Goal: Transaction & Acquisition: Purchase product/service

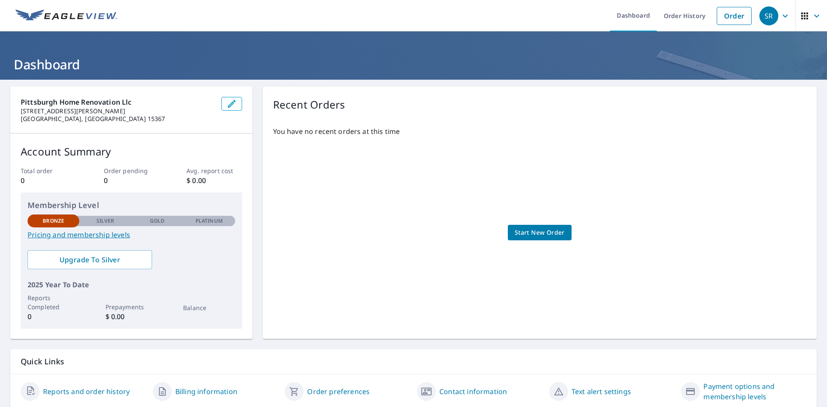
click at [115, 174] on p "Order pending" at bounding box center [131, 170] width 55 height 9
click at [542, 228] on span "Start New Order" at bounding box center [540, 232] width 50 height 11
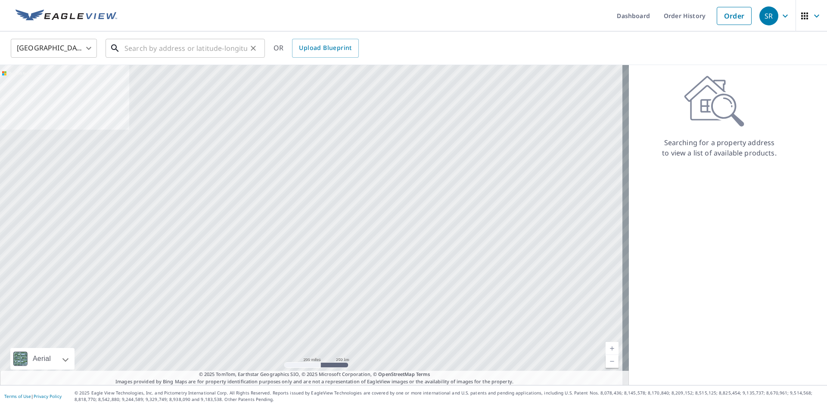
click at [135, 47] on input "text" at bounding box center [186, 48] width 123 height 24
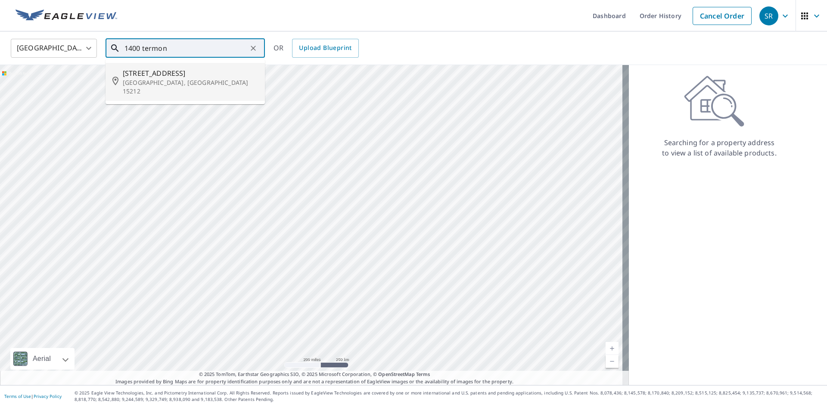
click at [137, 83] on p "[GEOGRAPHIC_DATA], [GEOGRAPHIC_DATA] 15212" at bounding box center [190, 86] width 135 height 17
type input "[STREET_ADDRESS]"
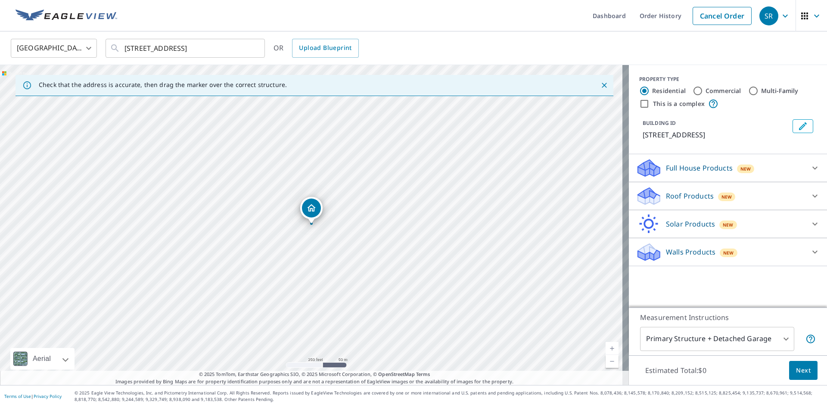
click at [671, 198] on p "Roof Products" at bounding box center [690, 196] width 48 height 10
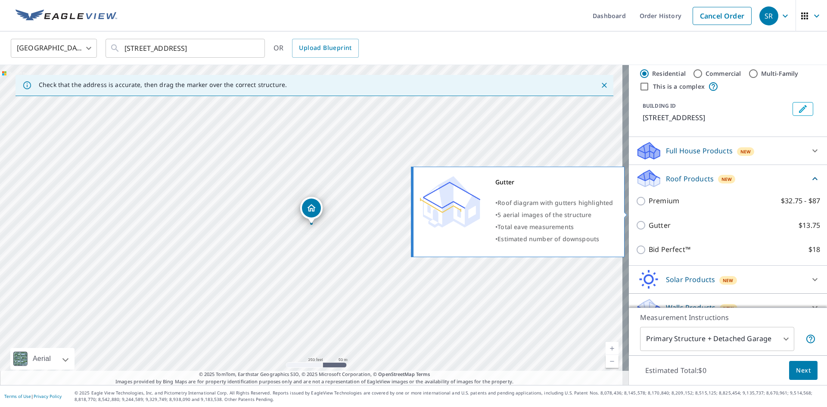
scroll to position [31, 0]
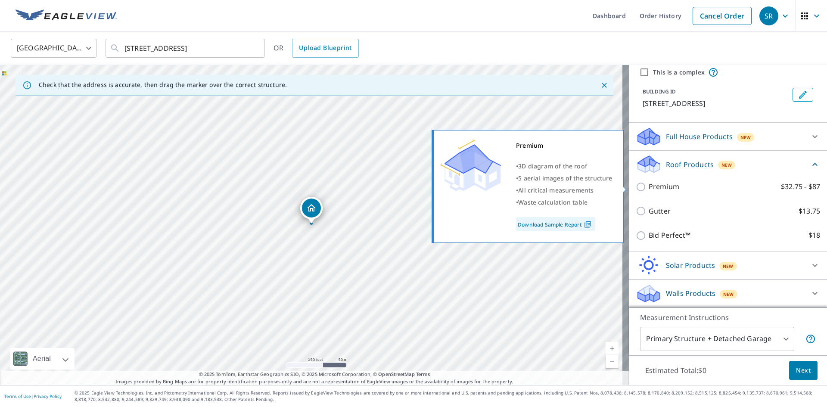
click at [636, 187] on input "Premium $32.75 - $87" at bounding box center [642, 187] width 13 height 10
checkbox input "true"
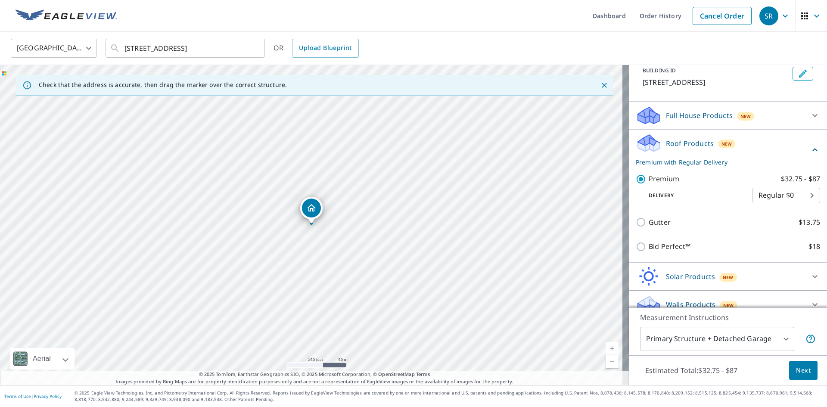
scroll to position [64, 0]
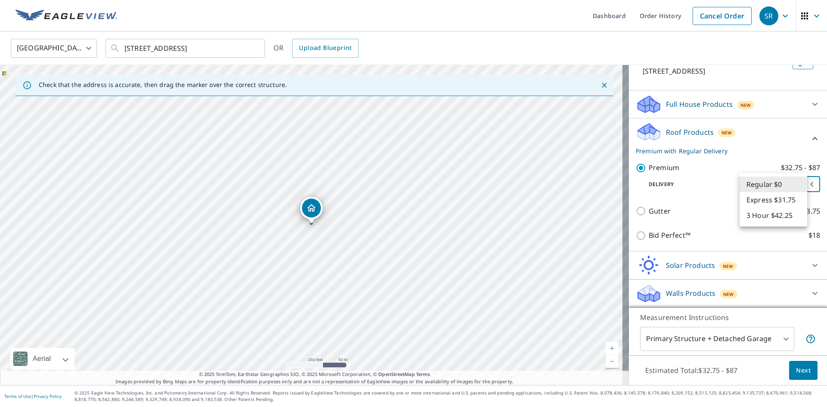
click at [755, 186] on body "SR SR Dashboard Order History Cancel Order SR [GEOGRAPHIC_DATA] [GEOGRAPHIC_DAT…" at bounding box center [413, 203] width 827 height 407
click at [763, 217] on li "3 Hour $42.25" at bounding box center [774, 216] width 68 height 16
type input "7"
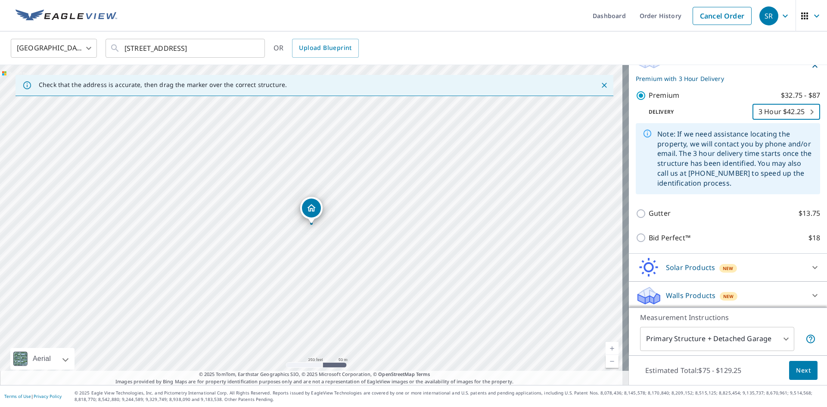
scroll to position [138, 0]
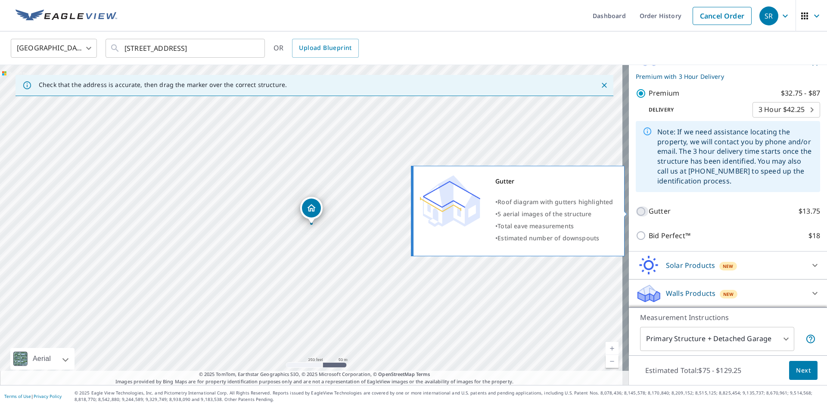
click at [637, 211] on input "Gutter $13.75" at bounding box center [642, 211] width 13 height 10
checkbox input "true"
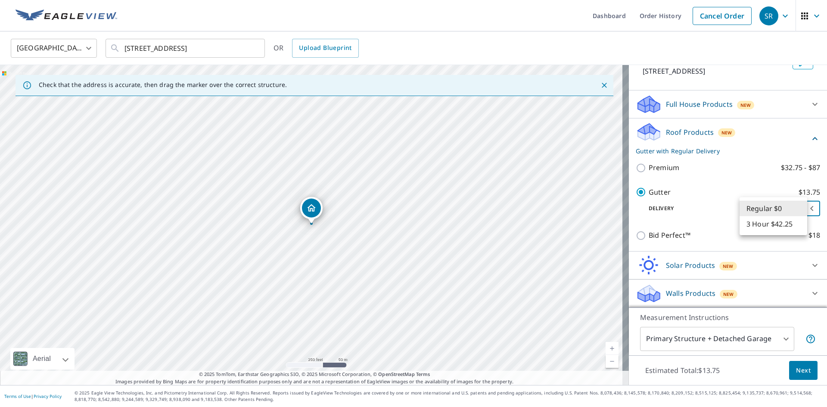
click at [753, 210] on body "SR SR Dashboard Order History Cancel Order SR [GEOGRAPHIC_DATA] [GEOGRAPHIC_DAT…" at bounding box center [413, 203] width 827 height 407
click at [641, 211] on div at bounding box center [413, 203] width 827 height 407
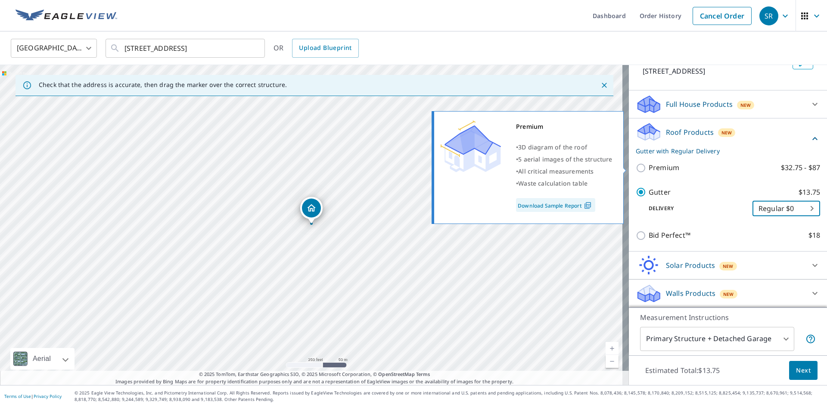
click at [638, 169] on input "Premium $32.75 - $87" at bounding box center [642, 168] width 13 height 10
checkbox input "true"
checkbox input "false"
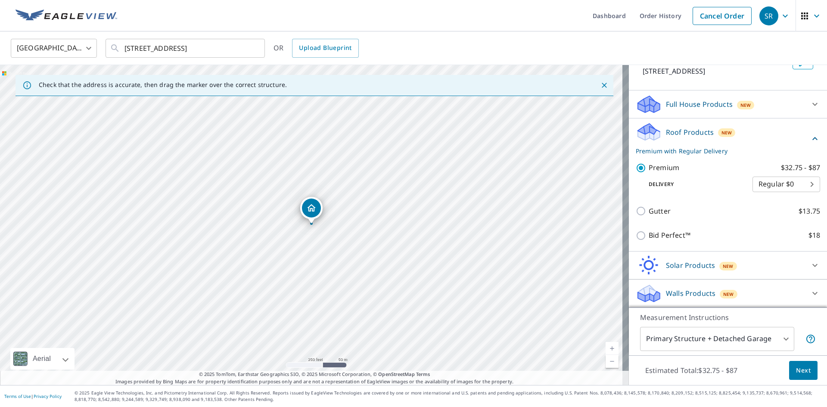
click at [749, 185] on body "SR SR Dashboard Order History Cancel Order SR [GEOGRAPHIC_DATA] [GEOGRAPHIC_DAT…" at bounding box center [413, 203] width 827 height 407
click at [757, 217] on li "3 Hour $42.25" at bounding box center [774, 216] width 68 height 16
type input "7"
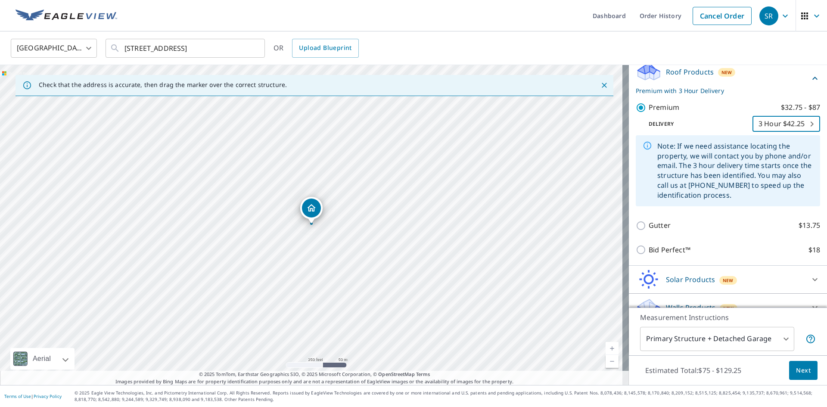
scroll to position [138, 0]
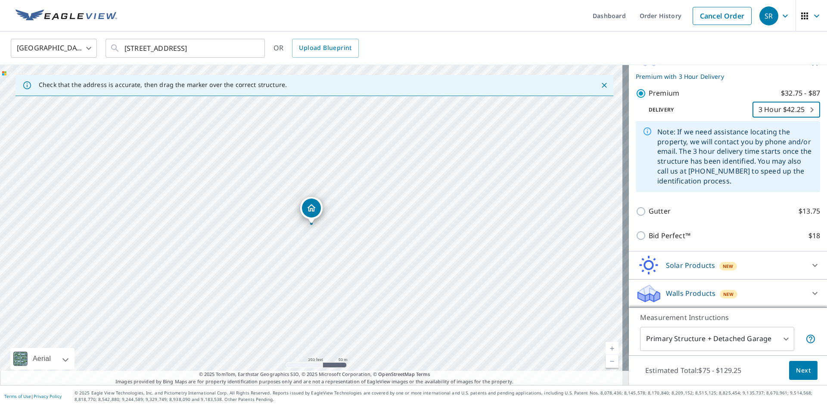
click at [731, 336] on body "SR SR Dashboard Order History Cancel Order SR [GEOGRAPHIC_DATA] [GEOGRAPHIC_DAT…" at bounding box center [413, 203] width 827 height 407
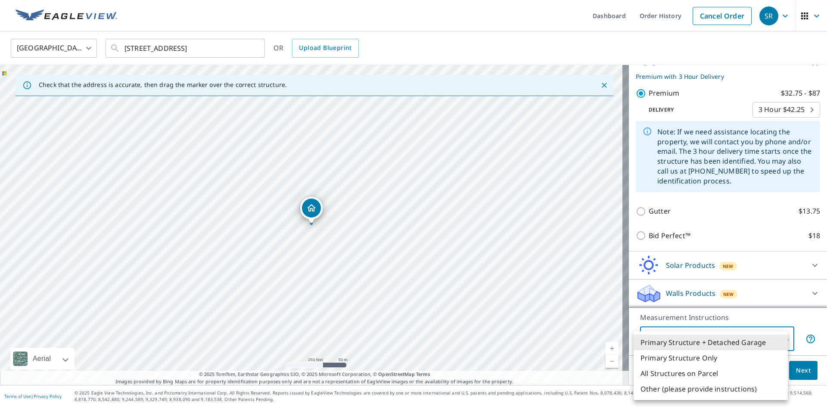
click at [702, 343] on li "Primary Structure + Detached Garage" at bounding box center [711, 343] width 154 height 16
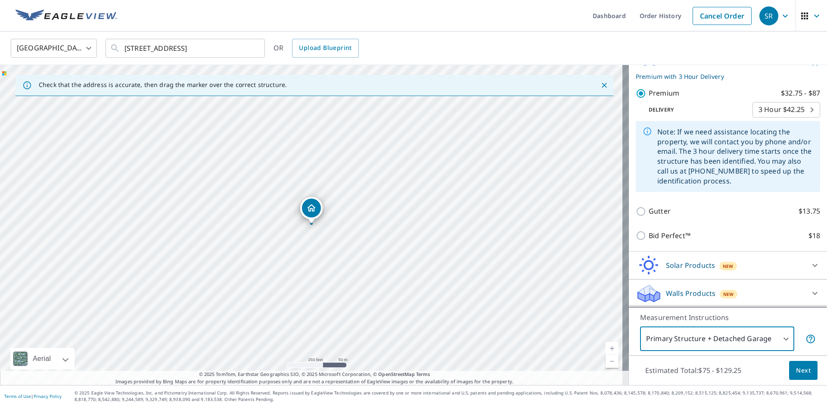
click at [796, 370] on span "Next" at bounding box center [803, 370] width 15 height 11
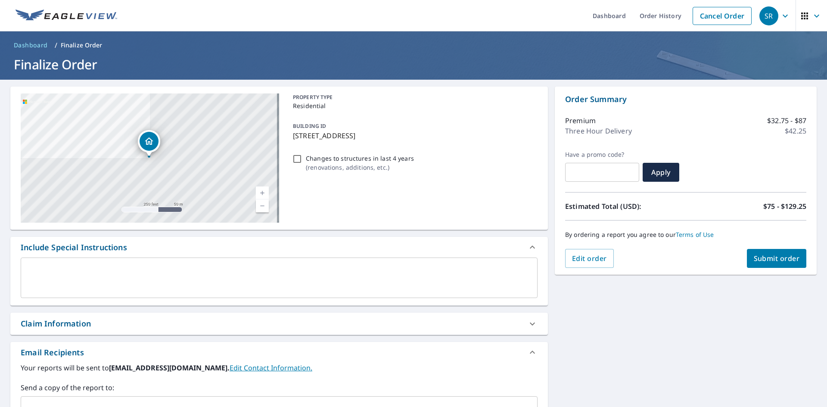
click at [293, 157] on input "Changes to structures in last 4 years ( renovations, additions, etc. )" at bounding box center [297, 159] width 10 height 10
checkbox input "true"
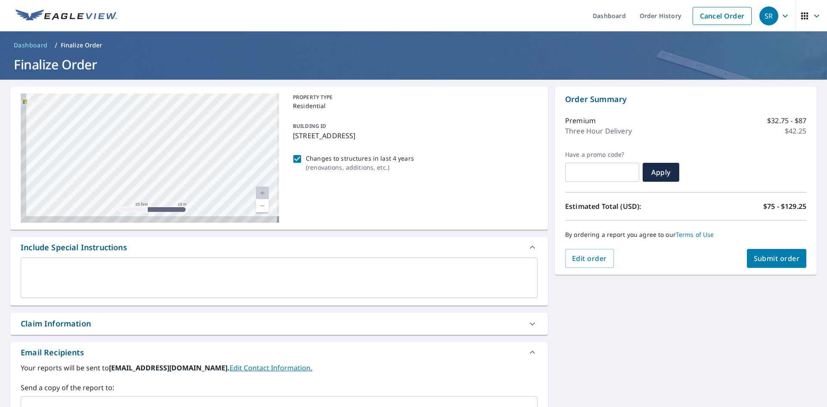
drag, startPoint x: 68, startPoint y: 181, endPoint x: 144, endPoint y: 156, distance: 80.4
click at [144, 156] on div "[STREET_ADDRESS]" at bounding box center [150, 157] width 258 height 129
drag, startPoint x: 141, startPoint y: 143, endPoint x: 211, endPoint y: 146, distance: 70.3
click at [211, 146] on div "[STREET_ADDRESS]" at bounding box center [150, 157] width 258 height 129
drag, startPoint x: 204, startPoint y: 163, endPoint x: 150, endPoint y: 159, distance: 54.0
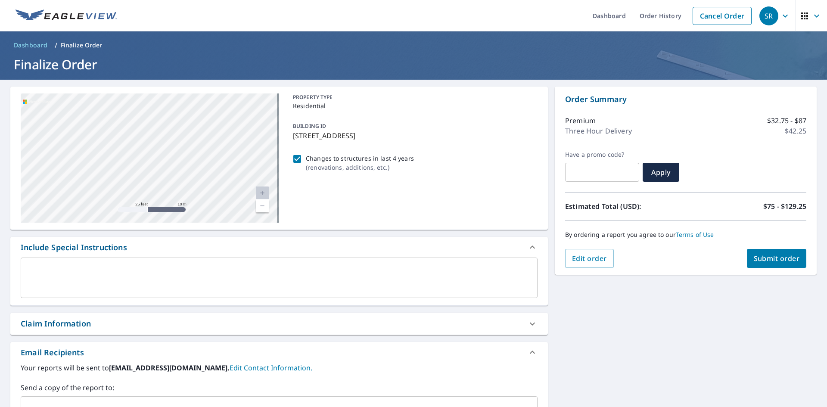
click at [150, 159] on div "[STREET_ADDRESS]" at bounding box center [150, 157] width 258 height 129
drag, startPoint x: 209, startPoint y: 141, endPoint x: 175, endPoint y: 146, distance: 34.4
click at [175, 146] on div "[STREET_ADDRESS]" at bounding box center [150, 157] width 258 height 129
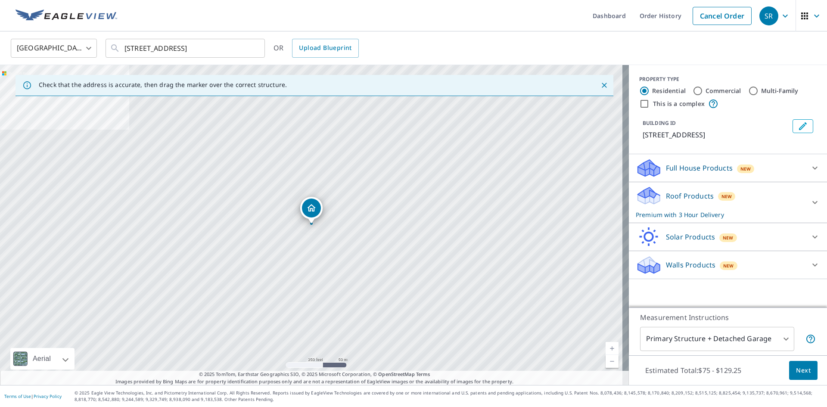
click at [677, 199] on p "Roof Products" at bounding box center [690, 196] width 48 height 10
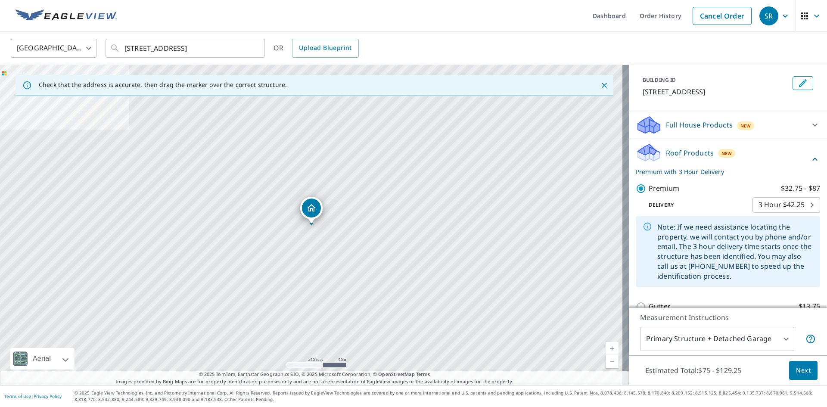
scroll to position [86, 0]
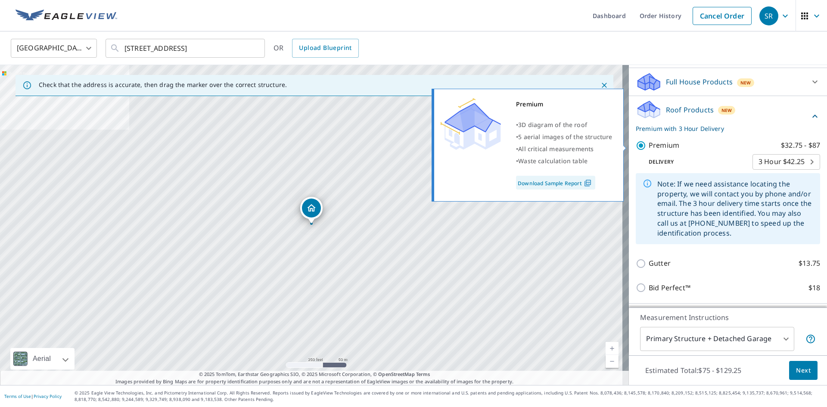
click at [652, 147] on p "Premium" at bounding box center [664, 145] width 31 height 11
click at [649, 147] on input "Premium $32.75 - $87" at bounding box center [642, 145] width 13 height 10
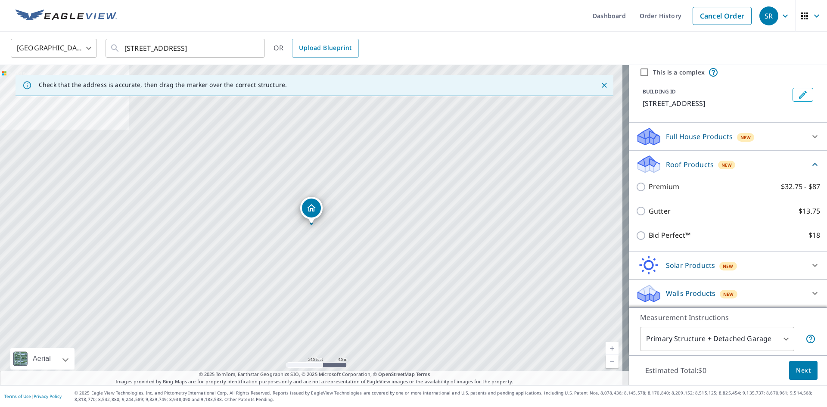
scroll to position [31, 0]
click at [649, 185] on p "Premium" at bounding box center [664, 186] width 31 height 11
click at [649, 185] on input "Premium $32.75 - $87" at bounding box center [642, 187] width 13 height 10
checkbox input "true"
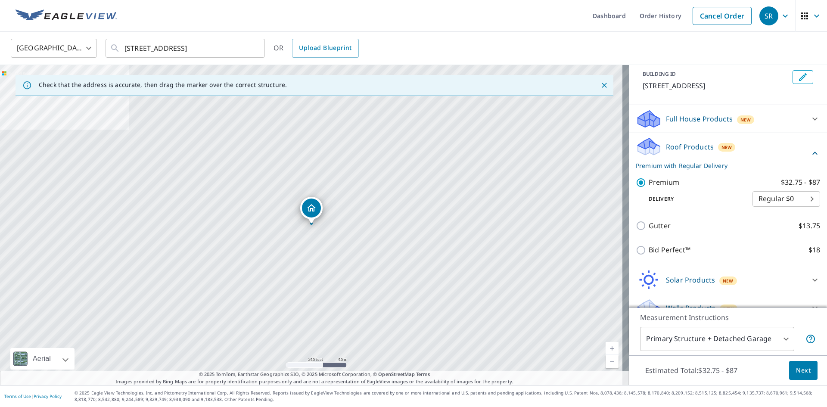
scroll to position [64, 0]
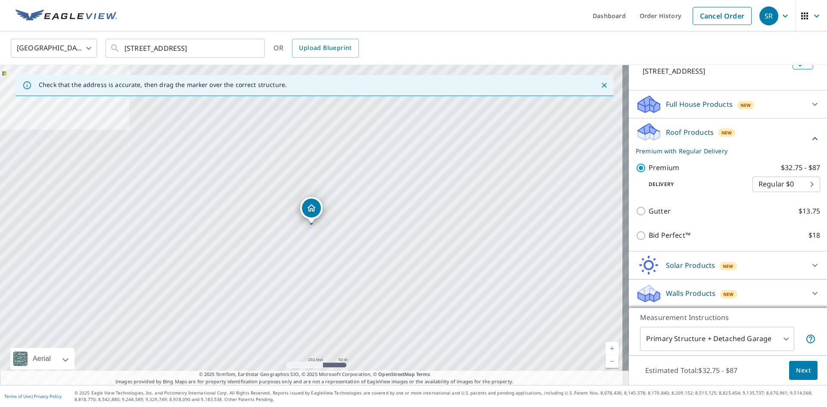
click at [750, 185] on body "SR SR Dashboard Order History Cancel Order SR [GEOGRAPHIC_DATA] [GEOGRAPHIC_DAT…" at bounding box center [413, 203] width 827 height 407
click at [769, 201] on li "Express $31.75" at bounding box center [774, 200] width 68 height 16
click at [755, 185] on body "SR SR Dashboard Order History Cancel Order SR [GEOGRAPHIC_DATA] [GEOGRAPHIC_DAT…" at bounding box center [413, 203] width 827 height 407
click at [762, 188] on li "Express $31.75" at bounding box center [774, 185] width 68 height 16
click at [752, 184] on body "SR SR Dashboard Order History Cancel Order SR [GEOGRAPHIC_DATA] [GEOGRAPHIC_DAT…" at bounding box center [413, 203] width 827 height 407
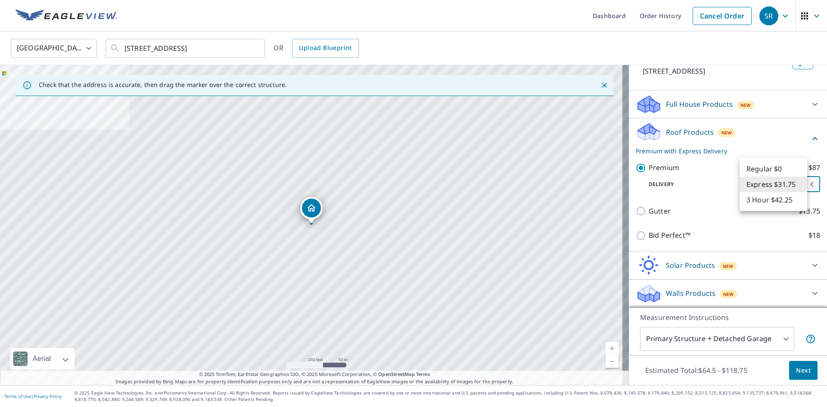
click at [756, 184] on li "Express $31.75" at bounding box center [774, 185] width 68 height 16
click at [776, 189] on body "SR SR Dashboard Order History Cancel Order SR [GEOGRAPHIC_DATA] [GEOGRAPHIC_DAT…" at bounding box center [413, 203] width 827 height 407
click at [772, 201] on li "3 Hour $42.25" at bounding box center [774, 200] width 68 height 16
type input "7"
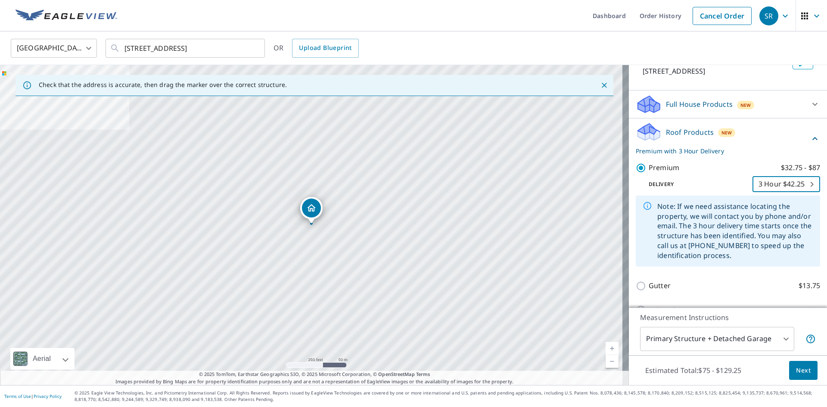
click at [805, 374] on button "Next" at bounding box center [803, 370] width 28 height 19
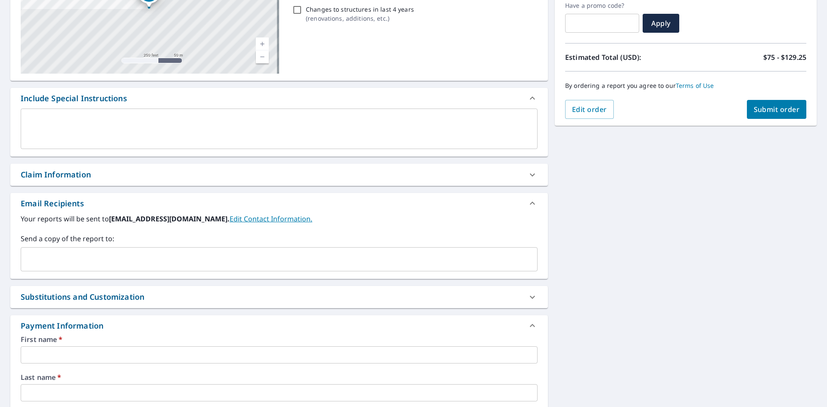
scroll to position [129, 0]
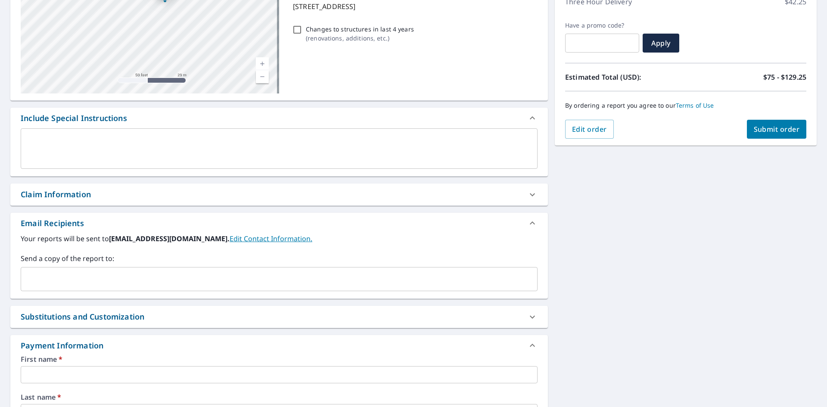
drag, startPoint x: 140, startPoint y: 29, endPoint x: 186, endPoint y: 67, distance: 59.4
click at [185, 92] on div "[STREET_ADDRESS]" at bounding box center [150, 28] width 258 height 129
drag, startPoint x: 169, startPoint y: 34, endPoint x: 174, endPoint y: 48, distance: 15.1
click at [174, 48] on div "[STREET_ADDRESS]" at bounding box center [150, 28] width 258 height 129
drag, startPoint x: 169, startPoint y: 37, endPoint x: 221, endPoint y: 89, distance: 73.7
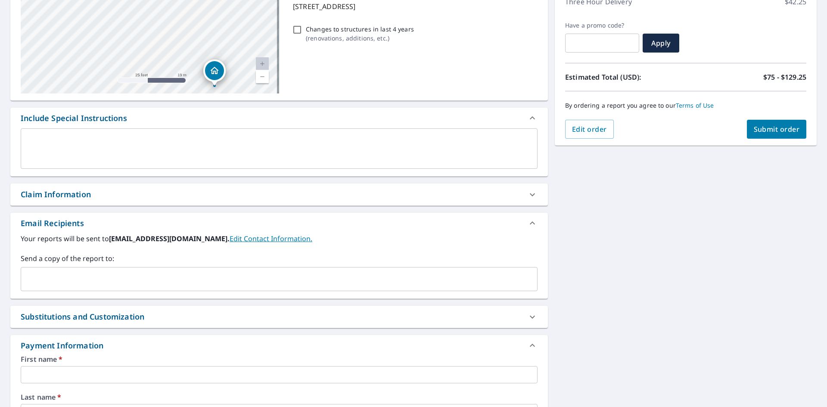
click at [221, 89] on div "[STREET_ADDRESS]" at bounding box center [150, 28] width 258 height 129
drag, startPoint x: 209, startPoint y: 6, endPoint x: 189, endPoint y: 9, distance: 21.0
click at [189, 9] on div "[STREET_ADDRESS]" at bounding box center [150, 28] width 258 height 129
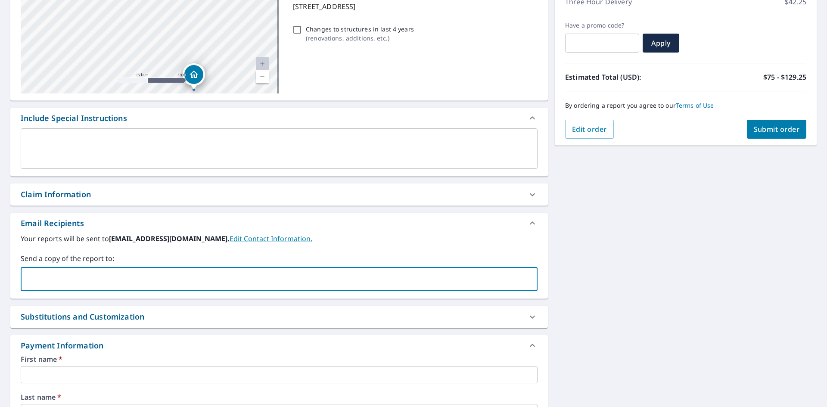
click at [44, 277] on input "text" at bounding box center [273, 279] width 496 height 16
click at [9, 310] on div "[STREET_ADDRESS] Aerial Road A standard road map Aerial A detailed look from ab…" at bounding box center [413, 265] width 827 height 630
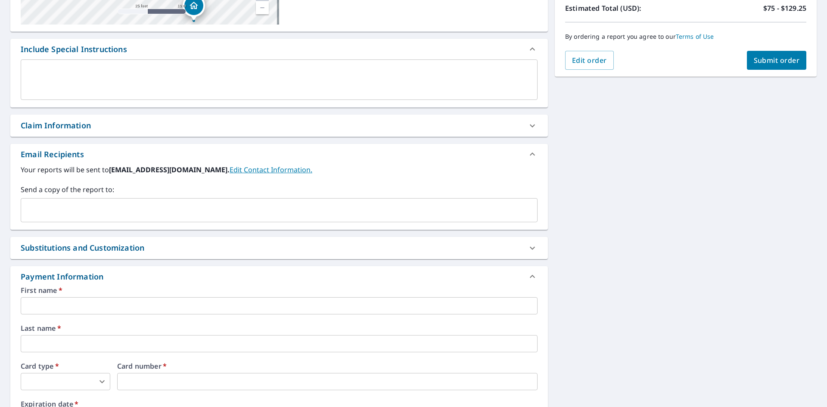
scroll to position [258, 0]
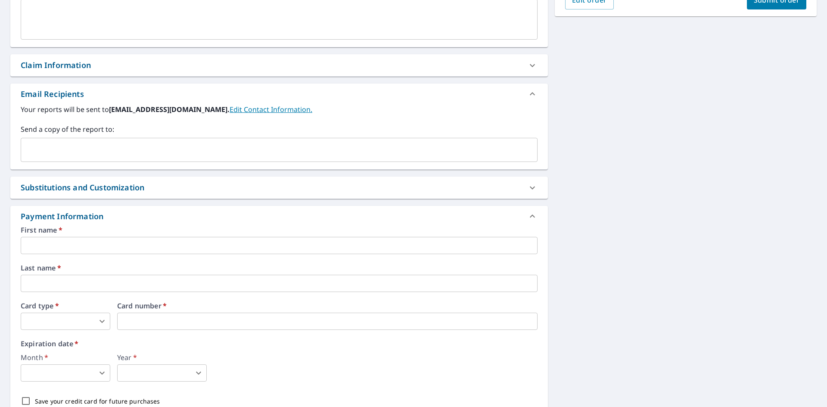
click at [32, 148] on input "text" at bounding box center [273, 150] width 496 height 16
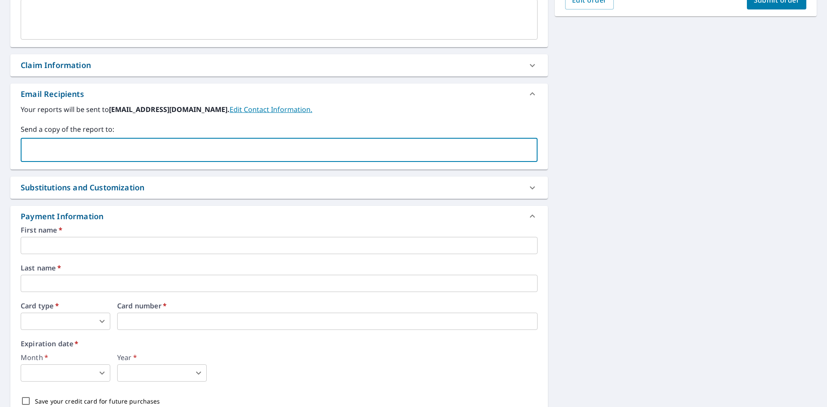
paste input "[PERSON_NAME][EMAIL_ADDRESS][PERSON_NAME][DOMAIN_NAME]"
type input "[PERSON_NAME][EMAIL_ADDRESS][PERSON_NAME][DOMAIN_NAME]"
click at [4, 220] on div "[STREET_ADDRESS] Aerial Road A standard road map Aerial A detailed look from ab…" at bounding box center [413, 136] width 827 height 630
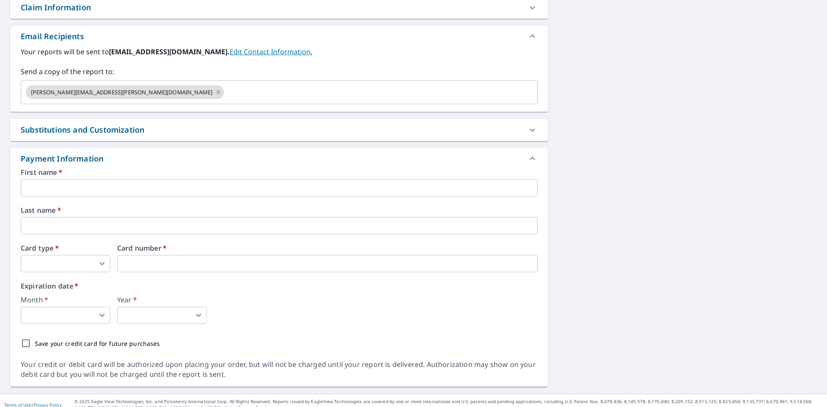
scroll to position [325, 0]
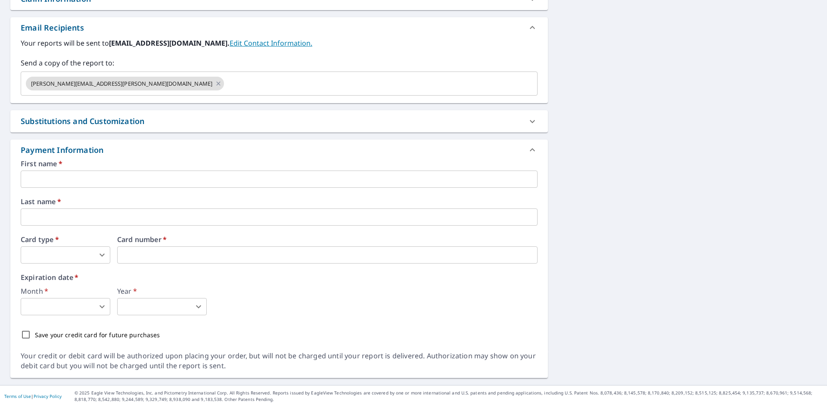
click at [394, 115] on div "Substitutions and Customization" at bounding box center [279, 121] width 538 height 22
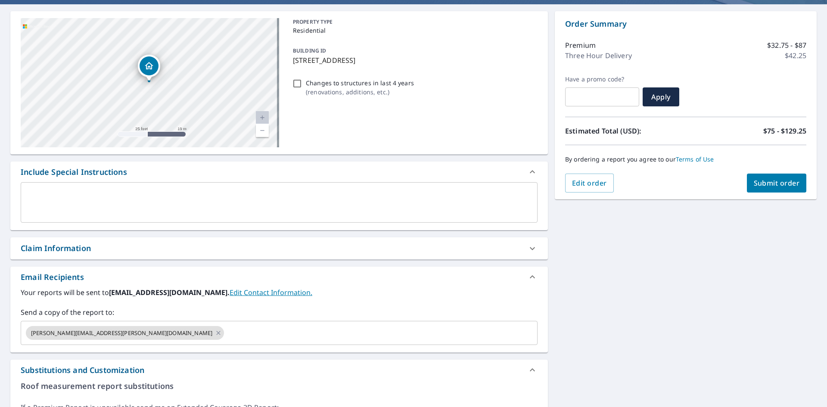
scroll to position [0, 0]
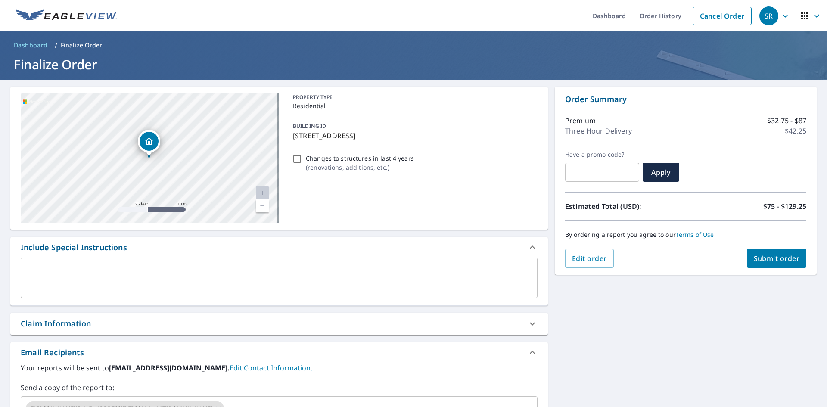
click at [296, 160] on input "Changes to structures in last 4 years ( renovations, additions, etc. )" at bounding box center [297, 159] width 10 height 10
checkbox input "true"
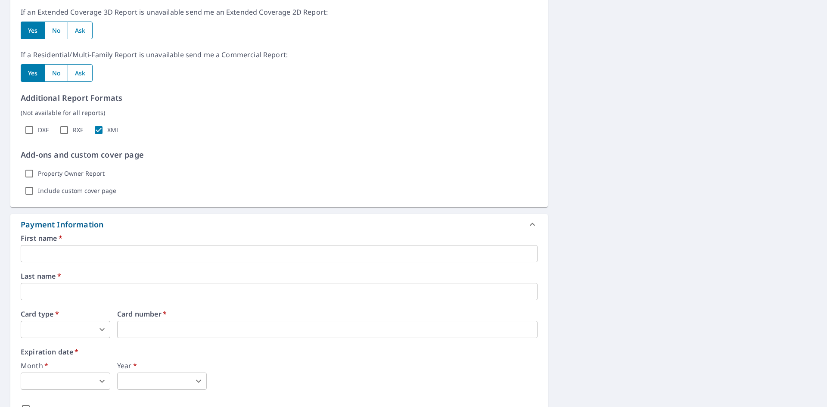
scroll to position [588, 0]
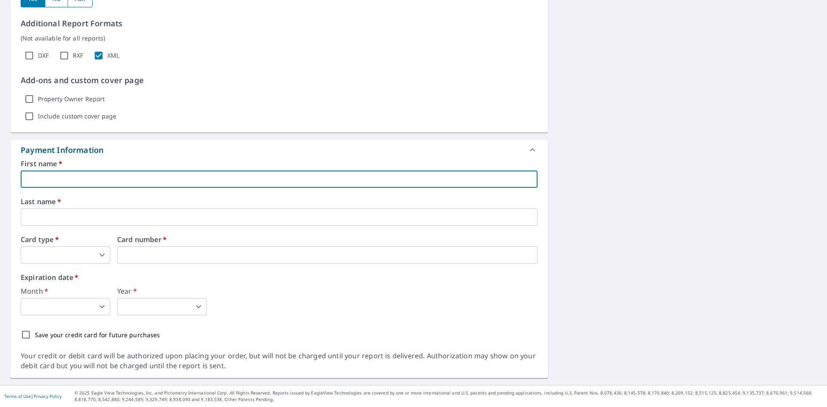
click at [50, 182] on input "text" at bounding box center [279, 179] width 517 height 17
type input "Salvador"
type input "[EMAIL_ADDRESS][DOMAIN_NAME]"
type input "[PERSON_NAME]"
click at [42, 254] on body "SR SR Dashboard Order History Cancel Order SR Dashboard / Finalize Order Finali…" at bounding box center [413, 203] width 827 height 407
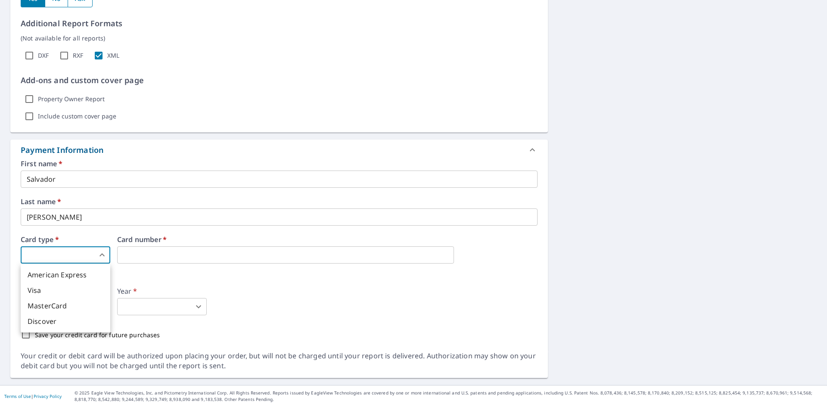
click at [44, 287] on li "Visa" at bounding box center [66, 291] width 90 height 16
type input "2"
click at [57, 311] on body "SR SR Dashboard Order History Cancel Order SR Dashboard / Finalize Order Finali…" at bounding box center [413, 203] width 827 height 407
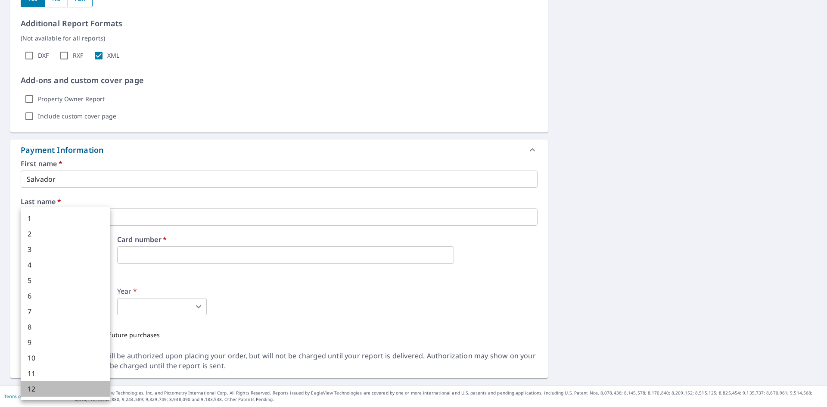
click at [34, 391] on li "12" at bounding box center [66, 389] width 90 height 16
type input "12"
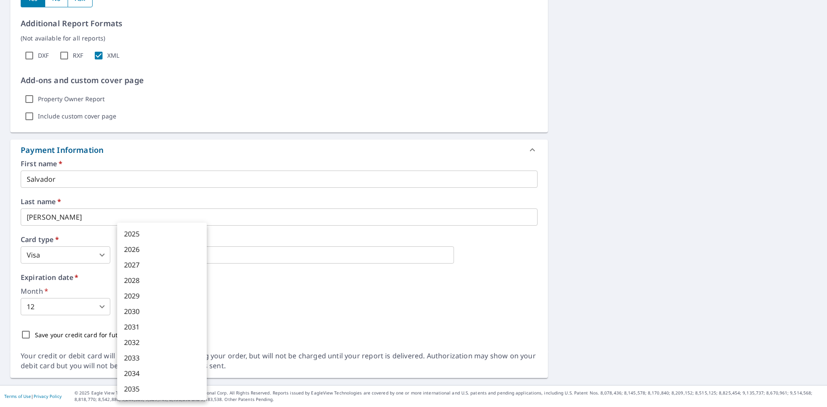
click at [138, 314] on body "SR SR Dashboard Order History Cancel Order SR Dashboard / Finalize Order Finali…" at bounding box center [413, 203] width 827 height 407
click at [140, 299] on li "2029" at bounding box center [162, 296] width 90 height 16
type input "2029"
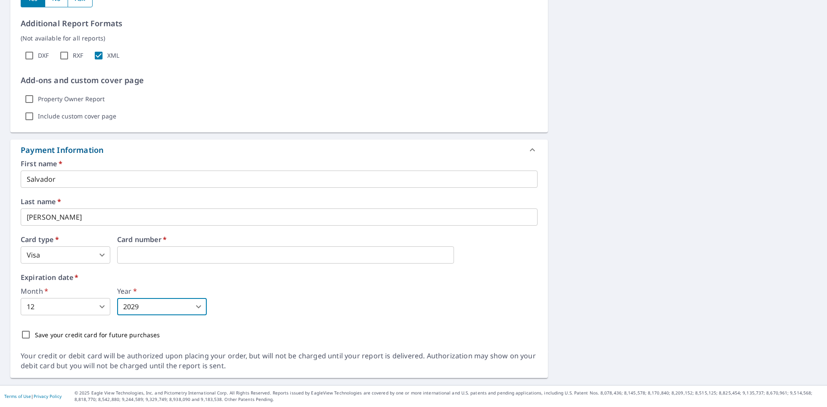
click at [243, 294] on div "Month   * 12 12 ​ Year   * 2029 2029 ​" at bounding box center [279, 302] width 517 height 28
click at [29, 336] on input "Save your credit card for future purchases" at bounding box center [26, 335] width 18 height 18
click at [28, 337] on input "Save your credit card for future purchases" at bounding box center [26, 335] width 18 height 18
checkbox input "false"
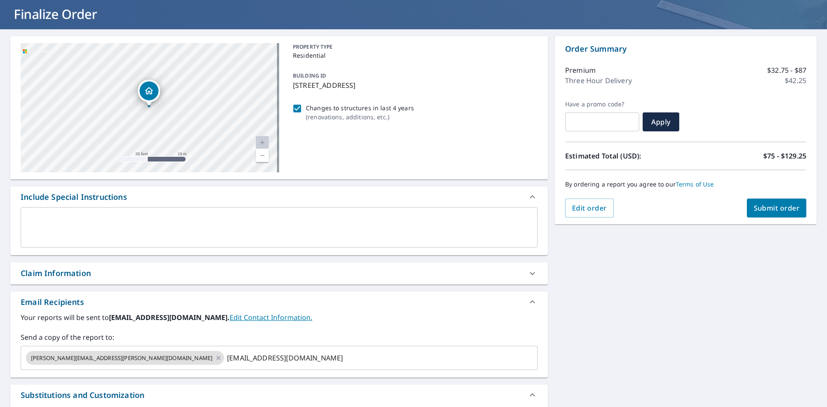
scroll to position [0, 0]
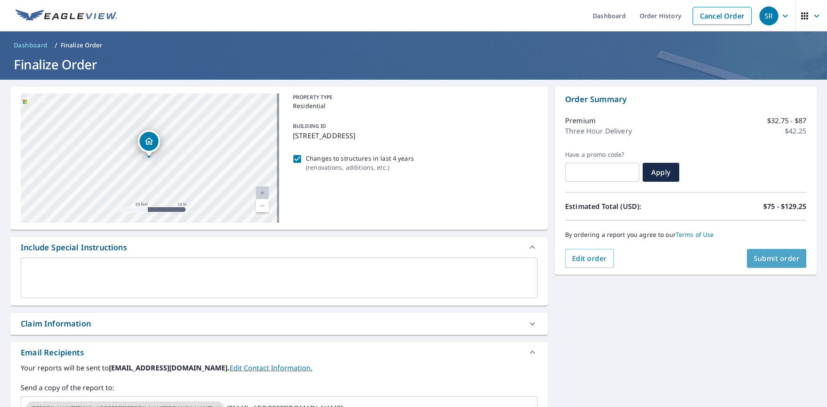
click at [761, 264] on button "Submit order" at bounding box center [777, 258] width 60 height 19
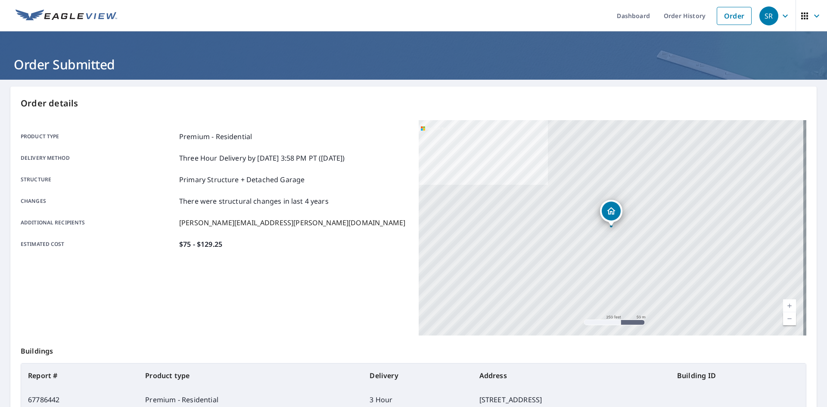
click at [212, 221] on p "[PERSON_NAME][EMAIL_ADDRESS][PERSON_NAME][DOMAIN_NAME]" at bounding box center [292, 223] width 226 height 10
click at [211, 160] on p "Three Hour Delivery by [DATE] 3:58 PM PT ([DATE])" at bounding box center [261, 158] width 165 height 10
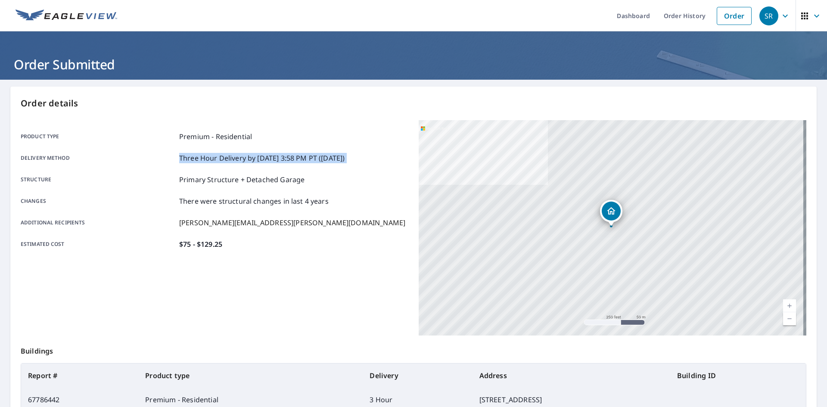
click at [211, 160] on p "Three Hour Delivery by [DATE] 3:58 PM PT ([DATE])" at bounding box center [261, 158] width 165 height 10
click at [224, 180] on p "Primary Structure + Detached Garage" at bounding box center [241, 179] width 125 height 10
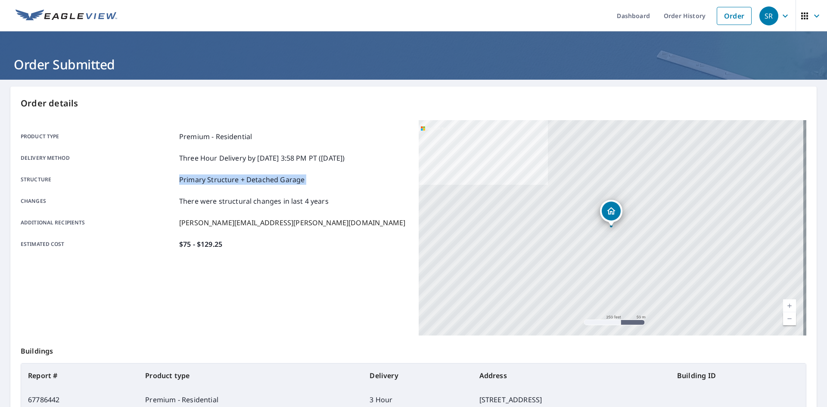
click at [224, 180] on p "Primary Structure + Detached Garage" at bounding box center [241, 179] width 125 height 10
click at [217, 159] on p "Three Hour Delivery by [DATE] 3:58 PM PT ([DATE])" at bounding box center [261, 158] width 165 height 10
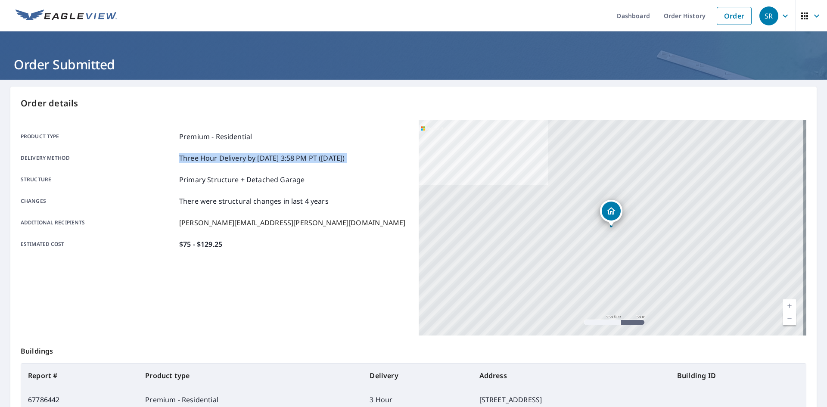
click at [218, 159] on p "Three Hour Delivery by [DATE] 3:58 PM PT ([DATE])" at bounding box center [261, 158] width 165 height 10
click at [106, 209] on div "Product type Premium - Residential Delivery method Three Hour Delivery by [DATE…" at bounding box center [215, 190] width 388 height 118
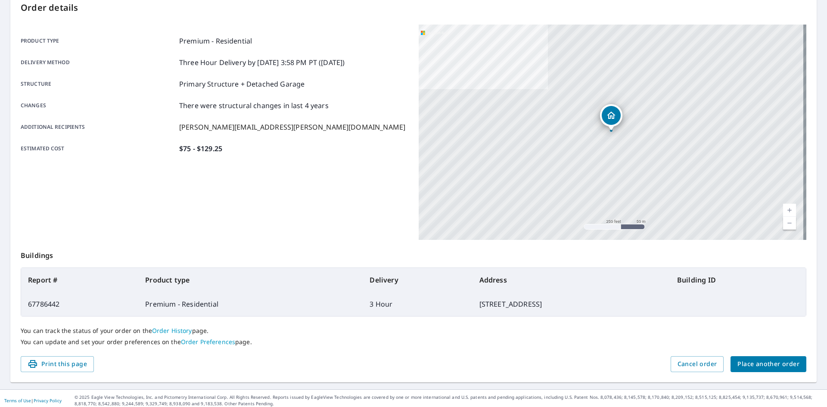
scroll to position [100, 0]
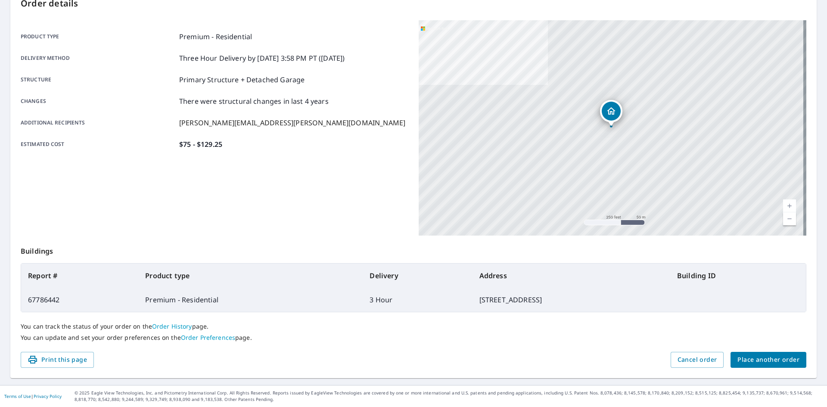
drag, startPoint x: 760, startPoint y: 361, endPoint x: 17, endPoint y: 283, distance: 746.4
click at [17, 283] on div "Order details Product type Premium - Residential Delivery method Three Hour Del…" at bounding box center [413, 183] width 807 height 392
click at [747, 360] on span "Place another order" at bounding box center [769, 360] width 62 height 11
